Goal: Complete application form

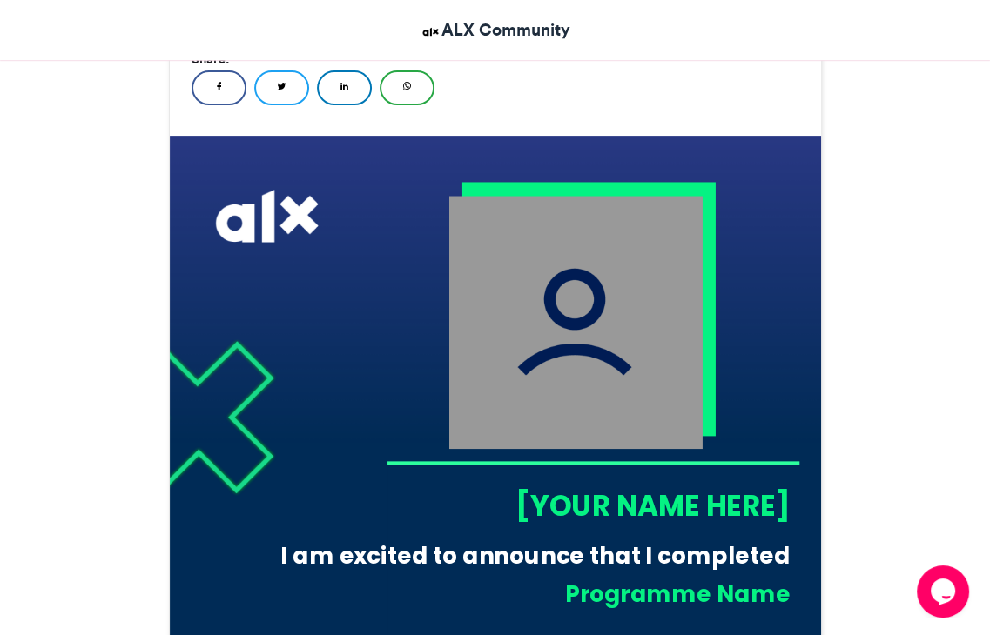
scroll to position [870, 0]
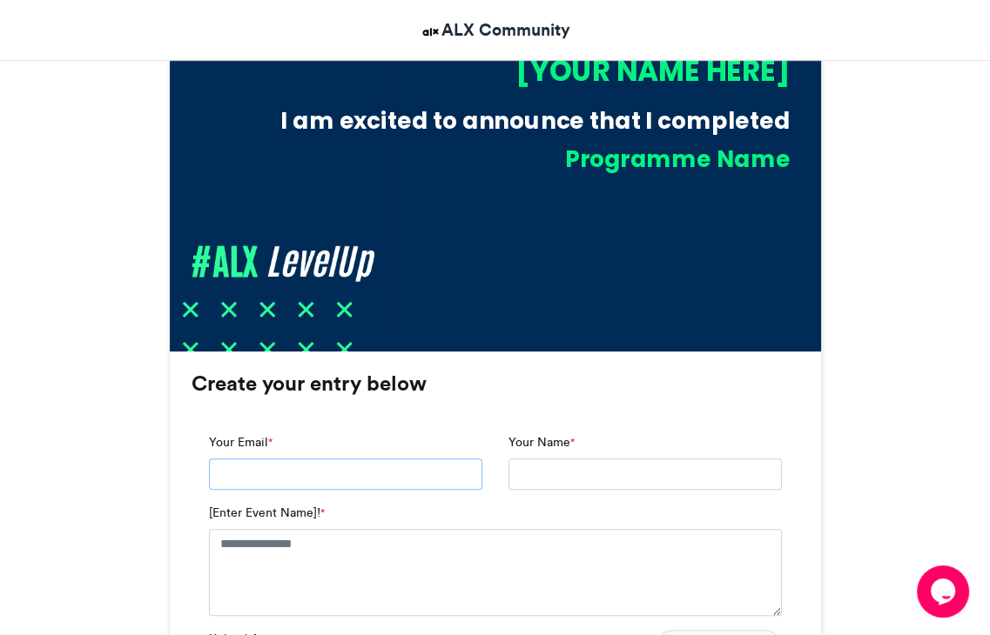
click at [453, 474] on input "Your Email *" at bounding box center [345, 474] width 273 height 31
type input "**********"
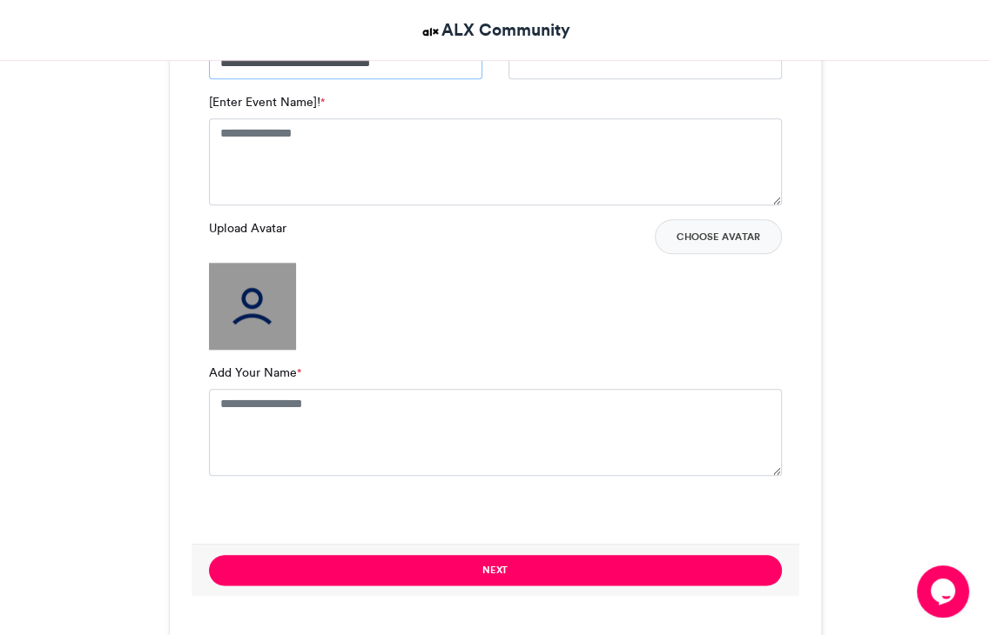
scroll to position [1305, 0]
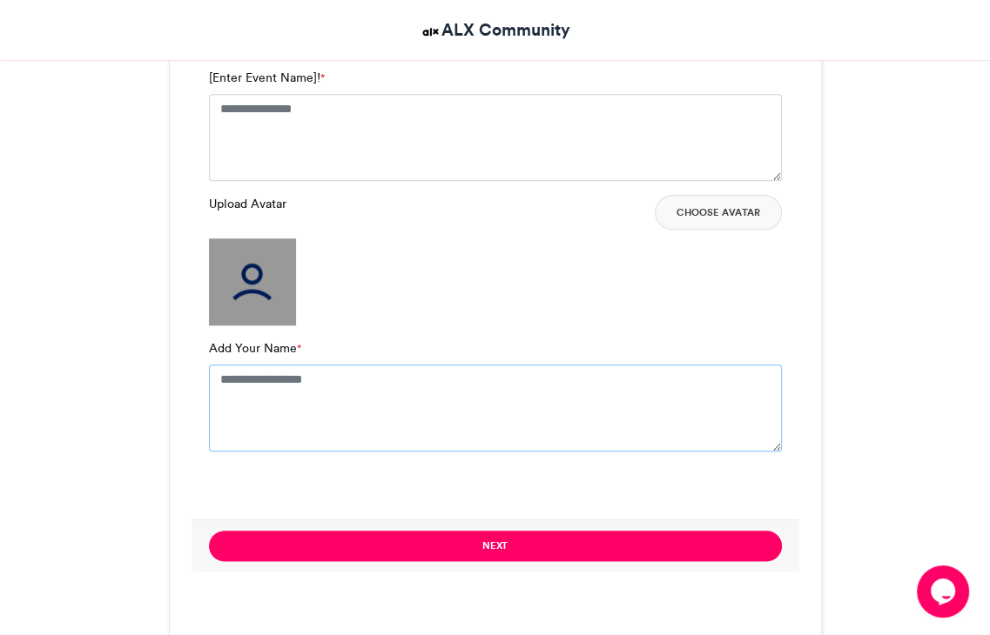
click at [304, 390] on textarea "Add Your Name *" at bounding box center [495, 408] width 573 height 87
type textarea "**********"
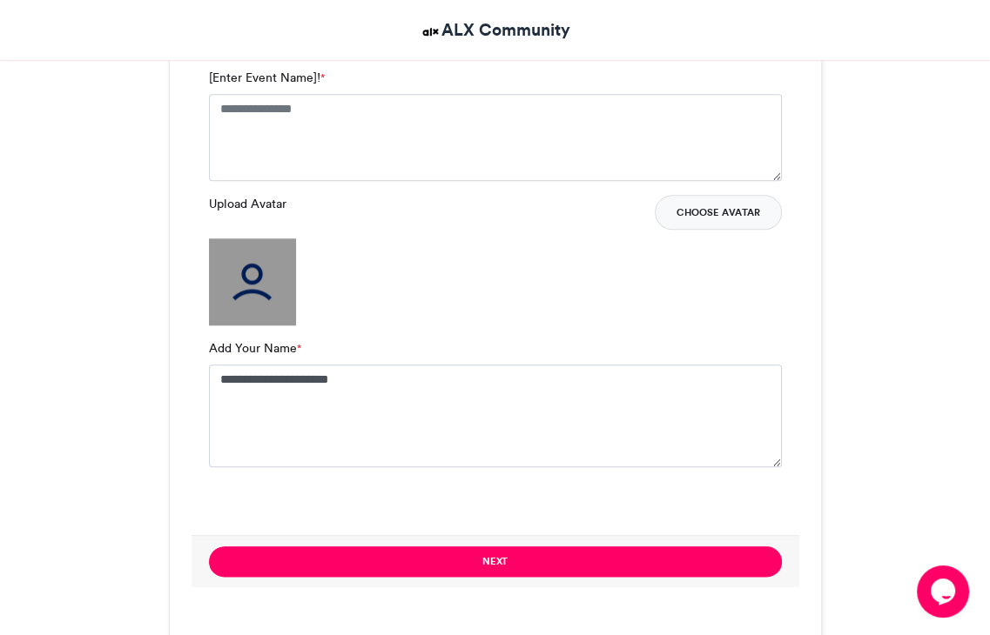
click at [738, 225] on button "Choose Avatar" at bounding box center [717, 212] width 127 height 35
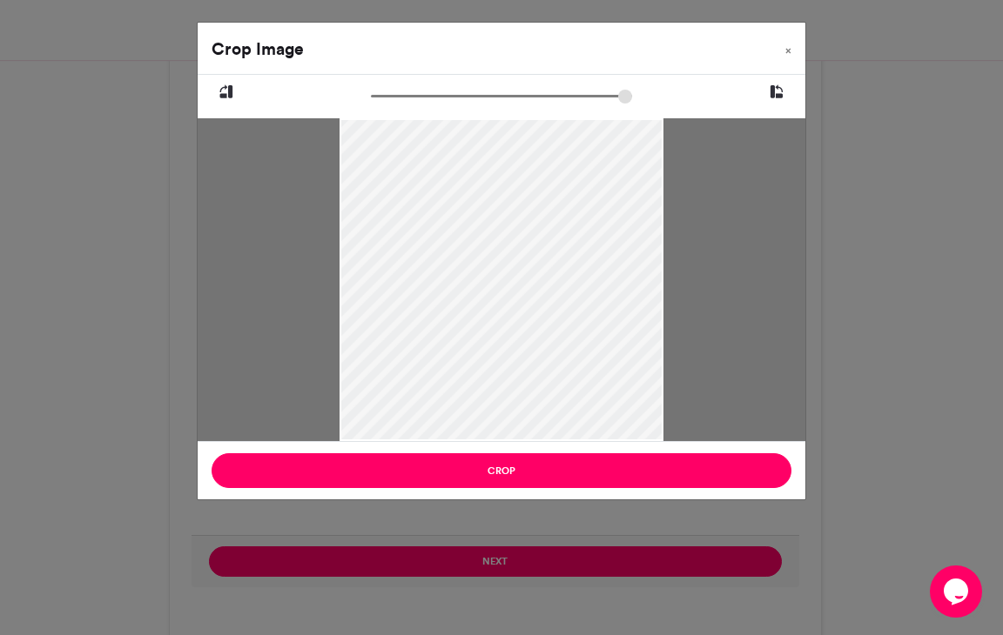
drag, startPoint x: 551, startPoint y: 225, endPoint x: 519, endPoint y: 489, distance: 266.5
click at [519, 489] on div "Crop Image × Crop" at bounding box center [501, 261] width 609 height 479
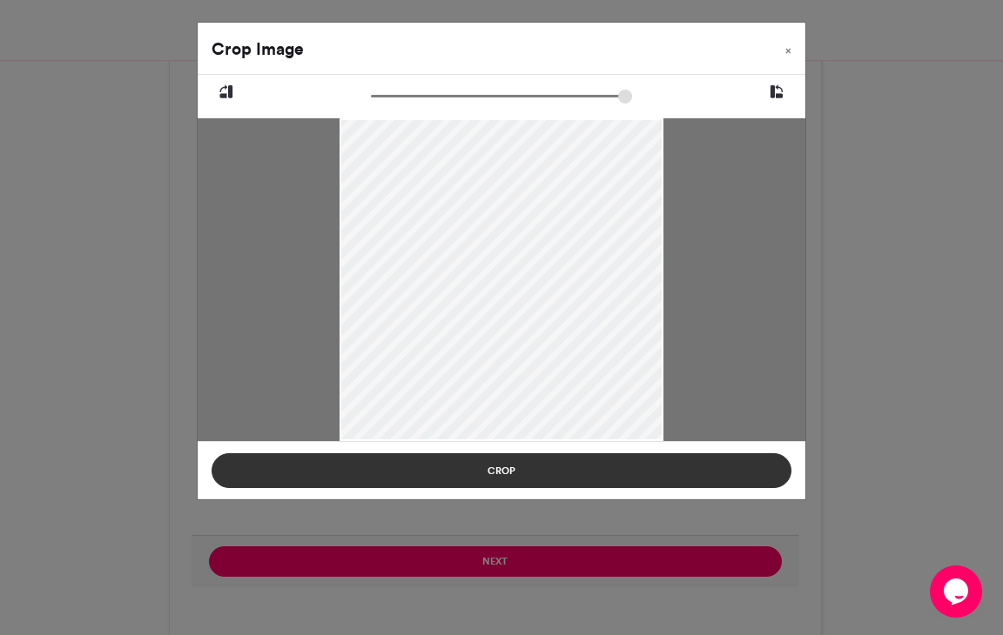
click at [528, 474] on button "Crop" at bounding box center [501, 470] width 580 height 35
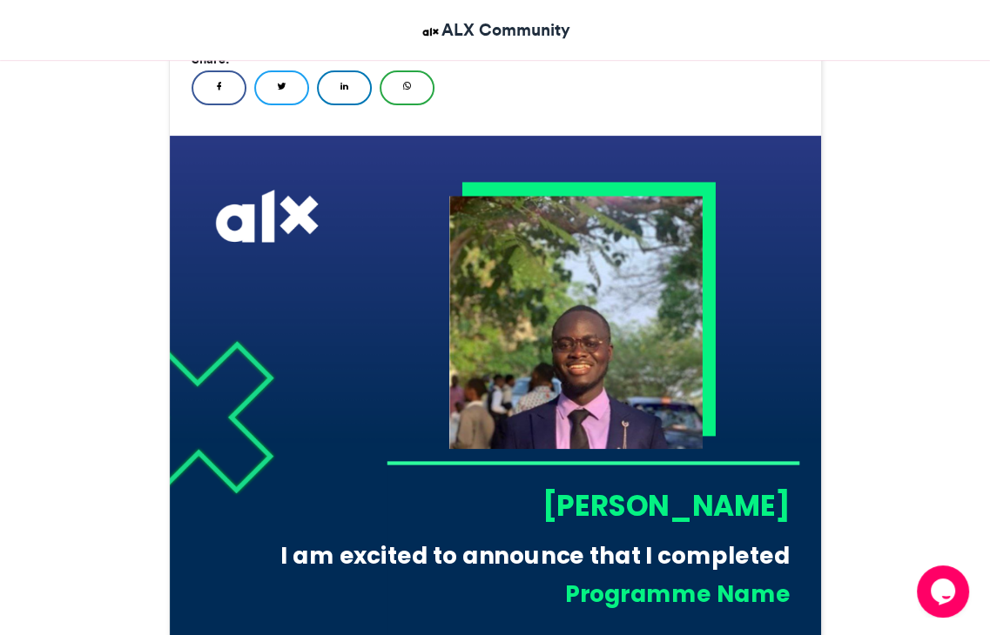
scroll to position [870, 0]
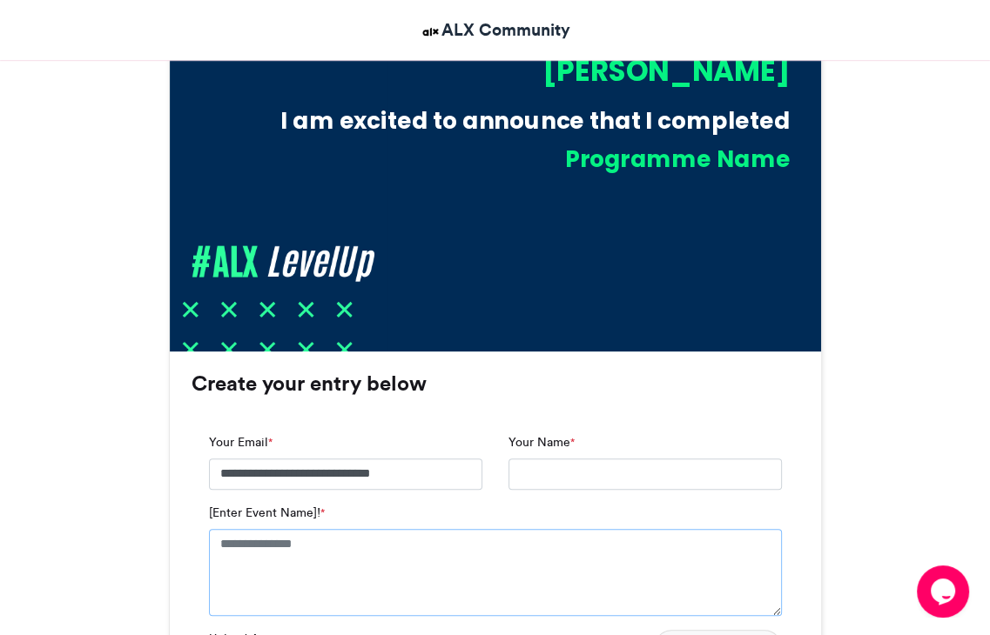
click at [342, 550] on textarea "[Enter Event Name]! *" at bounding box center [495, 572] width 573 height 87
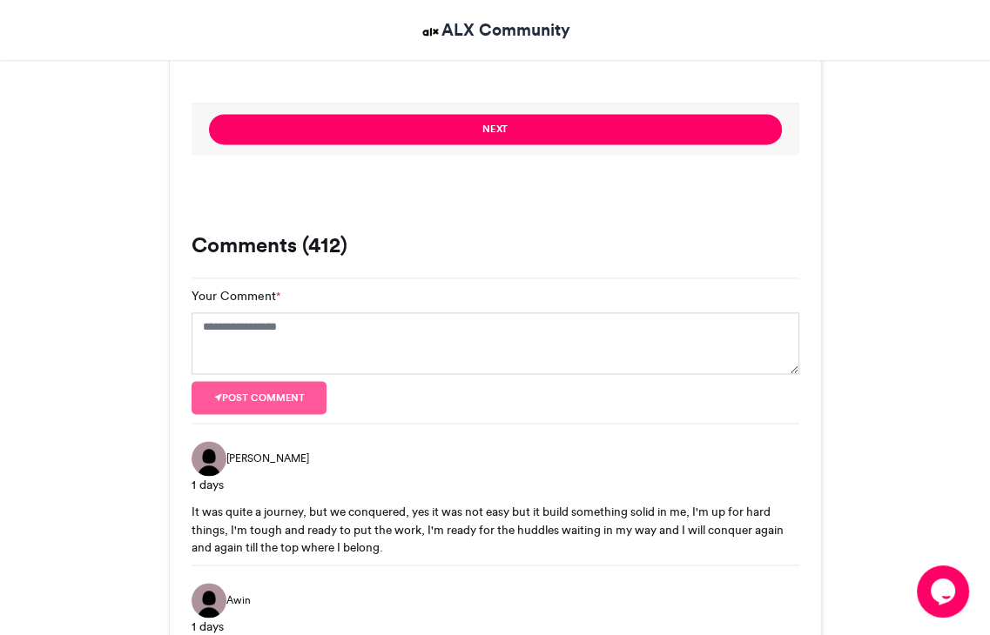
scroll to position [1762, 0]
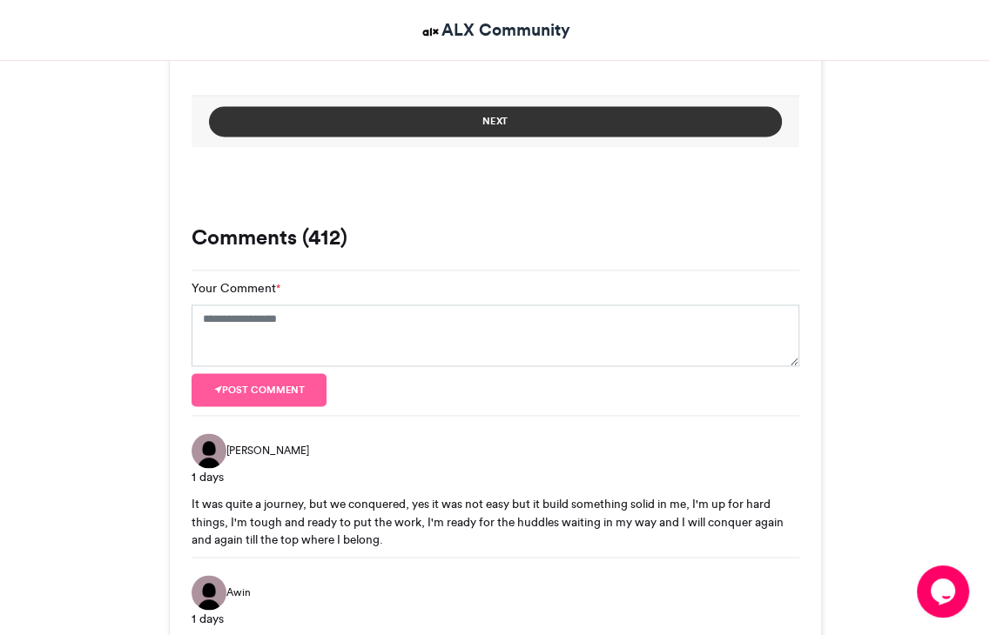
type textarea "**********"
click at [543, 122] on button "Next" at bounding box center [495, 121] width 573 height 30
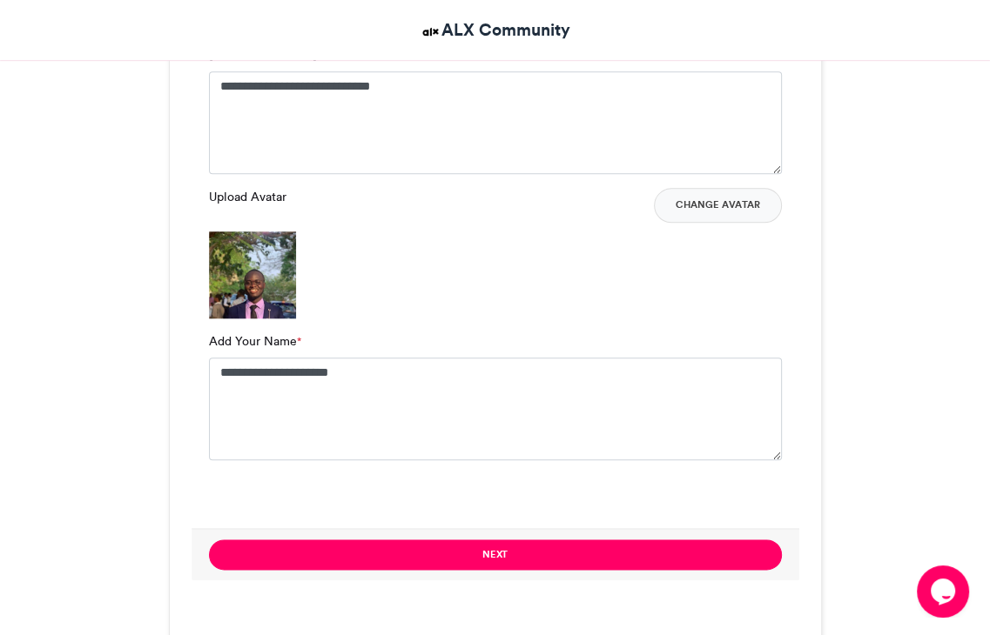
scroll to position [893, 0]
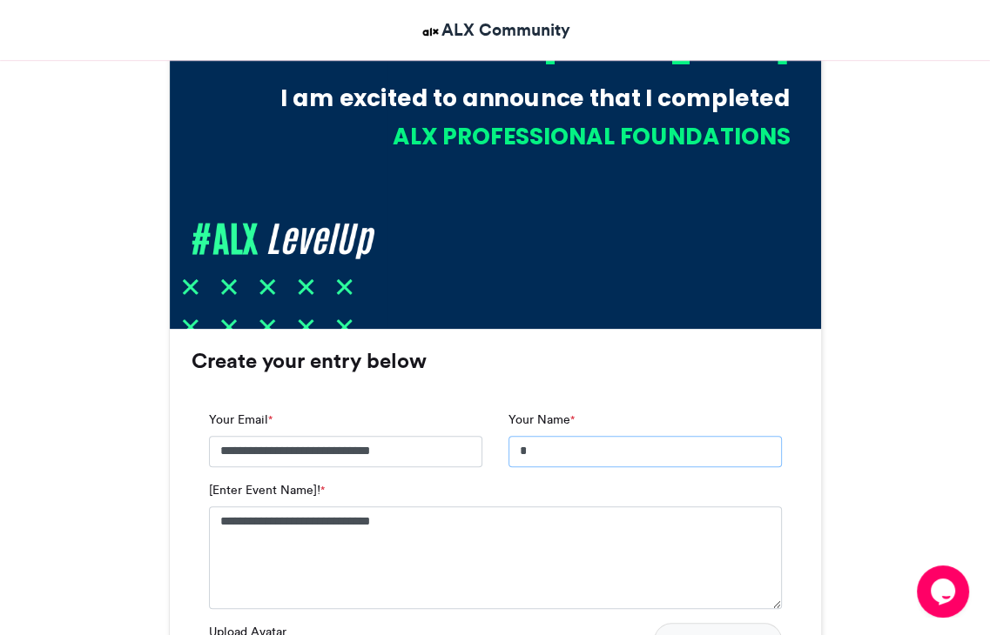
type input "**********"
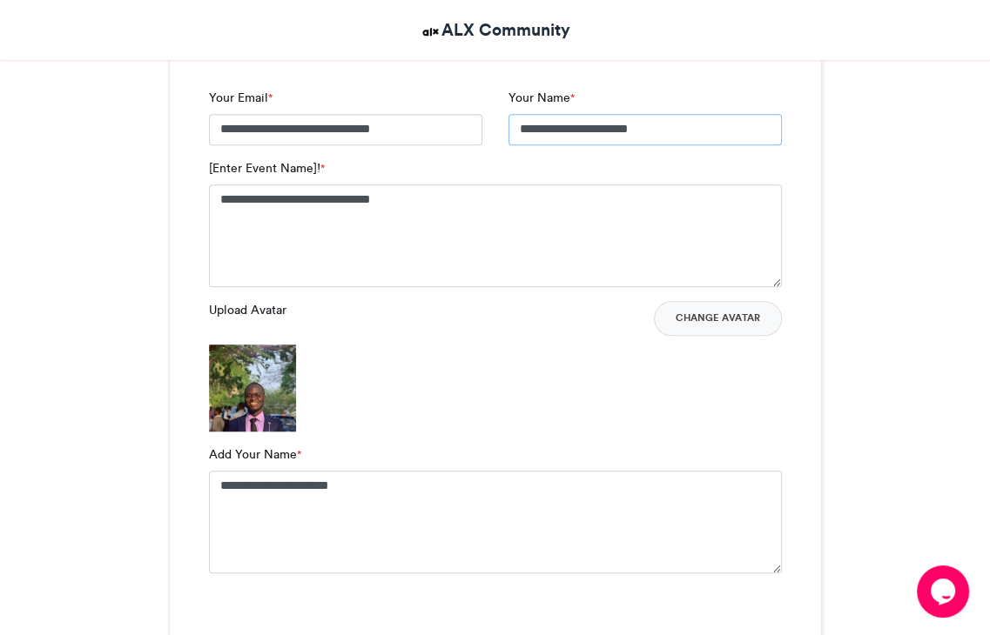
scroll to position [1328, 0]
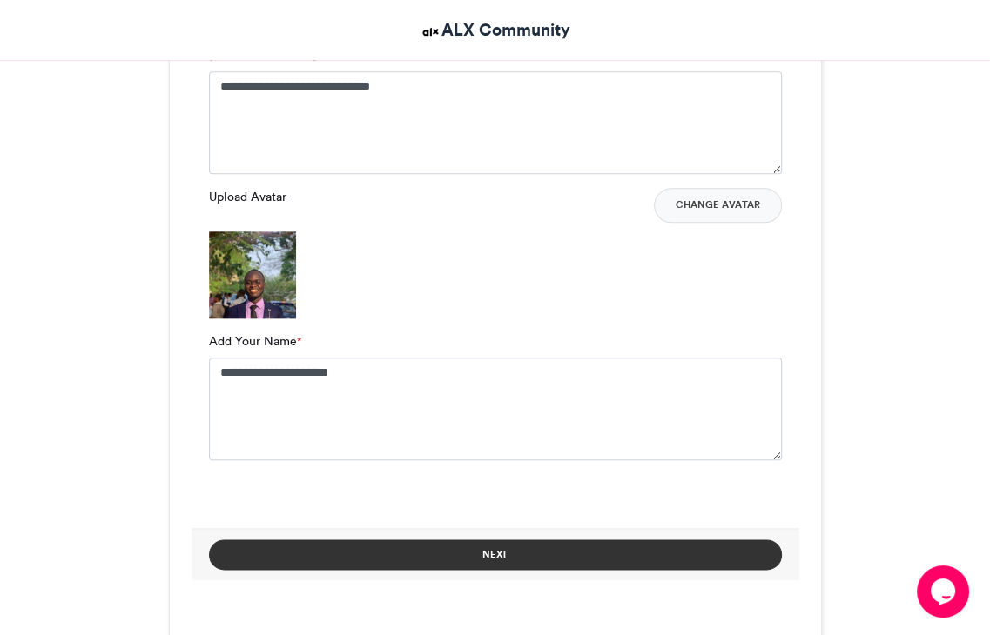
click at [663, 547] on button "Next" at bounding box center [495, 555] width 573 height 30
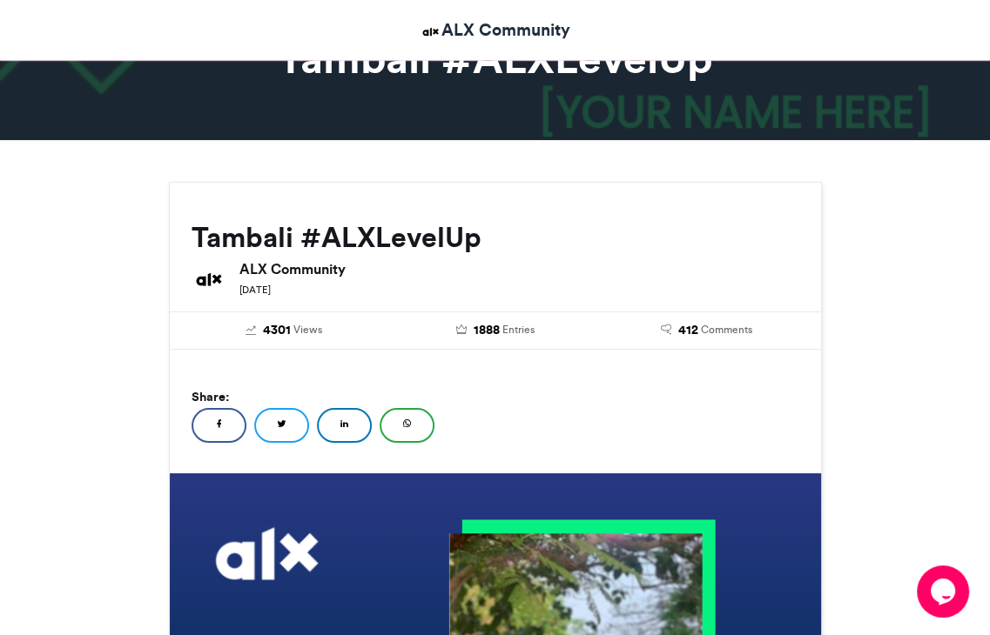
scroll to position [731, 0]
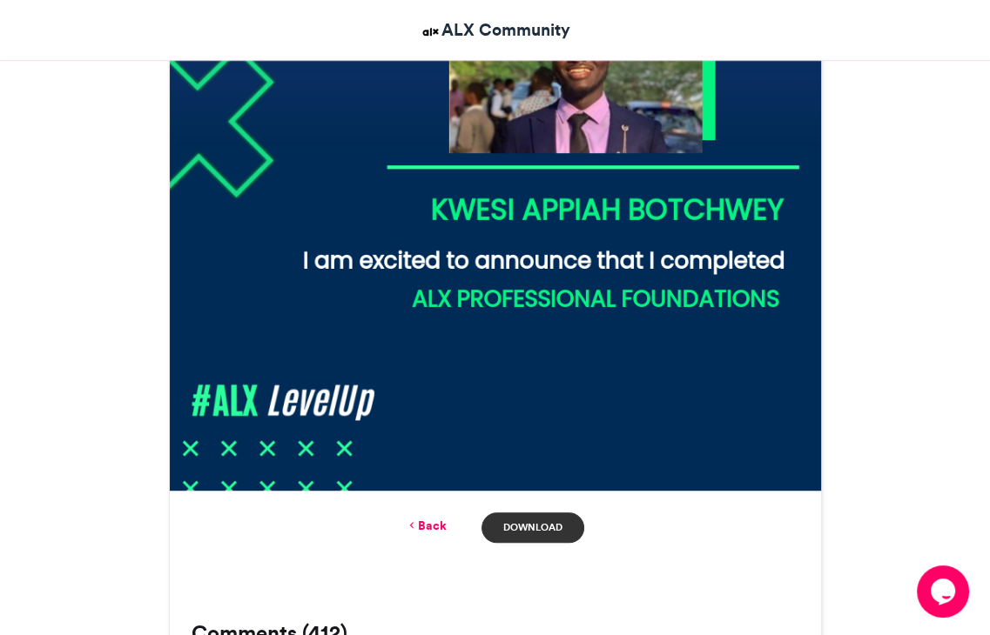
click at [525, 523] on link "Download" at bounding box center [532, 528] width 102 height 30
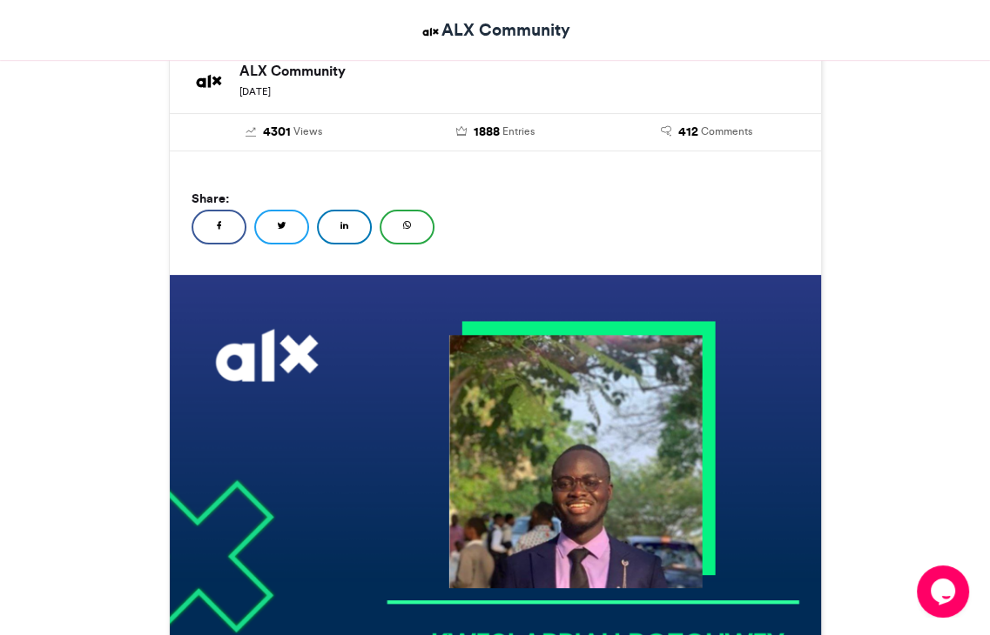
scroll to position [0, 0]
